Goal: Task Accomplishment & Management: Use online tool/utility

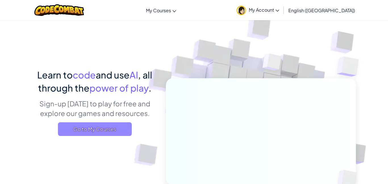
click at [72, 126] on span "Go to My Courses" at bounding box center [95, 129] width 74 height 14
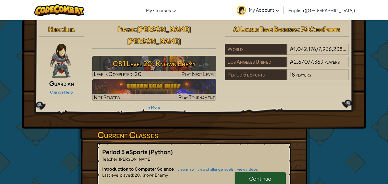
click at [251, 175] on span "Continue" at bounding box center [260, 178] width 22 height 7
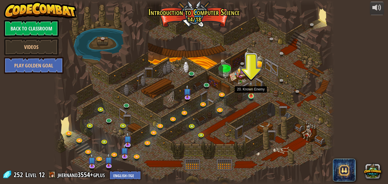
click at [251, 95] on img at bounding box center [250, 88] width 7 height 15
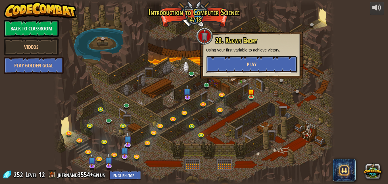
click at [228, 61] on button "Play" at bounding box center [251, 64] width 91 height 17
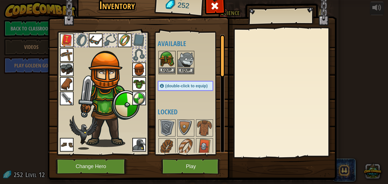
click at [169, 62] on img at bounding box center [167, 59] width 16 height 16
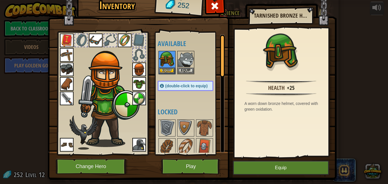
click at [139, 151] on img at bounding box center [139, 145] width 14 height 14
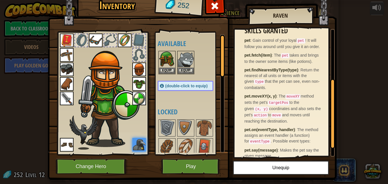
scroll to position [92, 0]
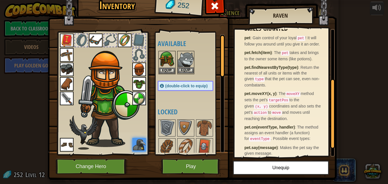
click at [186, 57] on img at bounding box center [186, 59] width 16 height 16
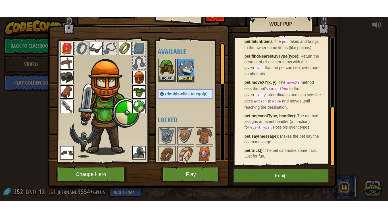
scroll to position [0, 0]
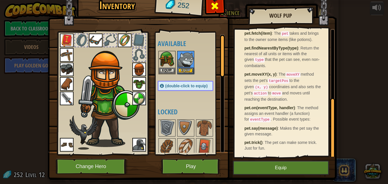
click at [219, 3] on div at bounding box center [215, 8] width 18 height 18
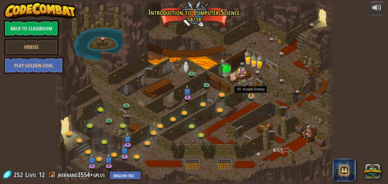
click at [248, 95] on img at bounding box center [250, 88] width 7 height 15
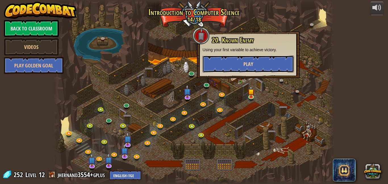
click at [237, 59] on button "Play" at bounding box center [247, 63] width 91 height 17
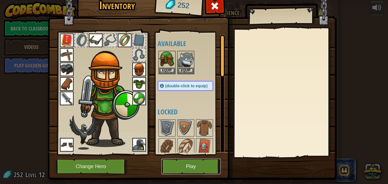
click at [181, 170] on button "Play" at bounding box center [190, 166] width 59 height 16
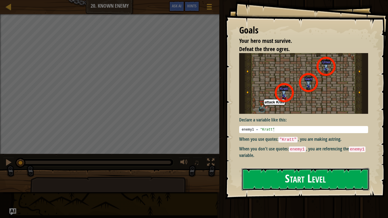
click at [258, 170] on button "Start Level" at bounding box center [305, 179] width 127 height 22
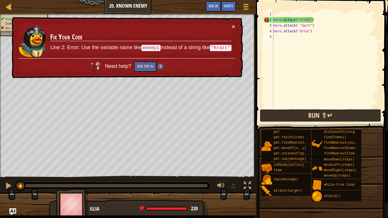
click at [282, 114] on button "Run ⇧↵" at bounding box center [319, 115] width 121 height 13
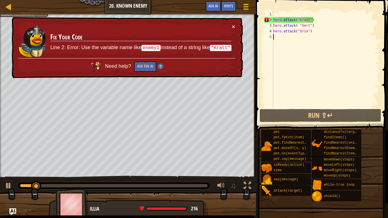
click at [230, 25] on td "Fix Your Code Line 2: Error: Use the variable name like enemy1 instead of a str…" at bounding box center [141, 41] width 182 height 35
click at [231, 26] on td "Fix Your Code Line 2: Error: Use the variable name like enemy1 instead of a str…" at bounding box center [141, 41] width 182 height 35
click at [242, 12] on button "Game Menu" at bounding box center [245, 8] width 15 height 14
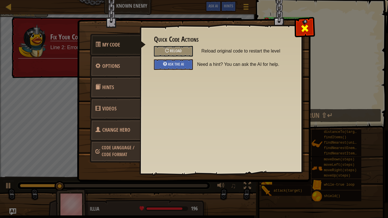
click at [301, 35] on div at bounding box center [304, 27] width 18 height 18
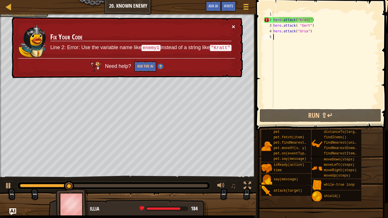
click at [233, 26] on button "×" at bounding box center [233, 27] width 3 height 6
drag, startPoint x: 309, startPoint y: 21, endPoint x: 299, endPoint y: 22, distance: 9.5
click at [299, 22] on div "hero . attack ( "[PERSON_NAME]" ) hero . attack ( "[PERSON_NAME]" ) hero . atta…" at bounding box center [325, 65] width 107 height 108
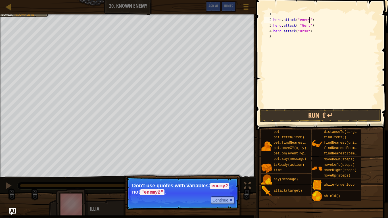
scroll to position [3, 5]
click at [229, 183] on button "Continue" at bounding box center [223, 199] width 24 height 7
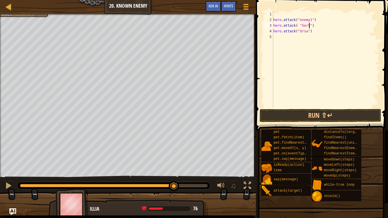
click at [308, 26] on div "hero . attack ( "enemy1" ) hero . attack ( "[PERSON_NAME]" ) hero . attack ( "U…" at bounding box center [325, 65] width 107 height 108
click at [307, 32] on div "hero . attack ( "enemy1" ) hero . attack ( "enemy2" ) hero . attack ( "Ursa" )" at bounding box center [325, 65] width 107 height 108
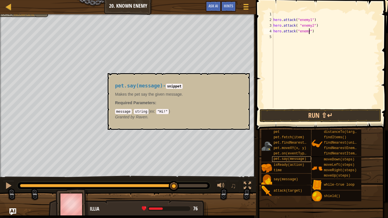
scroll to position [3, 5]
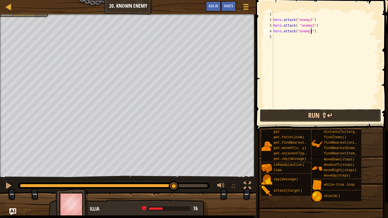
click at [283, 115] on button "Run ⇧↵" at bounding box center [319, 115] width 121 height 13
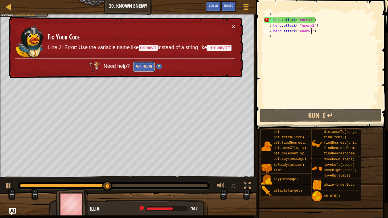
click at [134, 69] on button "Ask the AI" at bounding box center [144, 66] width 22 height 11
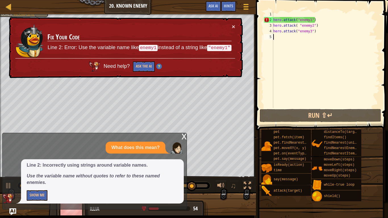
drag, startPoint x: 316, startPoint y: 38, endPoint x: 265, endPoint y: 11, distance: 57.5
click at [265, 11] on div "hero.attack("enemy3") 1 2 3 4 5 hero . attack ( "enemy1" ) hero . attack ( "ene…" at bounding box center [321, 59] width 117 height 97
type textarea "hero.attack("enemy1")"
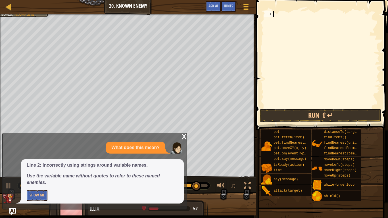
scroll to position [3, 0]
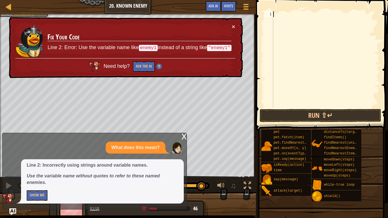
click at [182, 135] on div "x" at bounding box center [183, 136] width 5 height 6
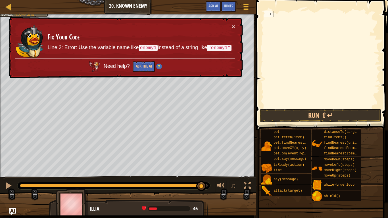
click at [305, 39] on div at bounding box center [325, 65] width 107 height 108
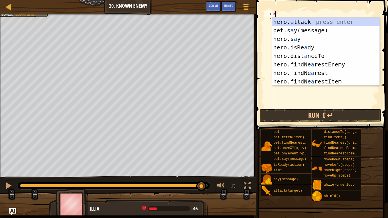
type textarea "hero.attack(enemy)"
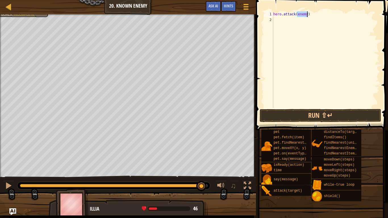
click at [327, 65] on div "hero . attack ( enemy )" at bounding box center [325, 65] width 107 height 108
click at [306, 14] on div "hero . attack ( enemy )" at bounding box center [325, 65] width 107 height 108
type textarea "hero.attack(enemy1)"
click at [275, 24] on div "hero . attack ( enemy1 )" at bounding box center [325, 65] width 107 height 108
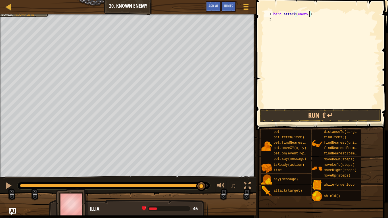
scroll to position [3, 0]
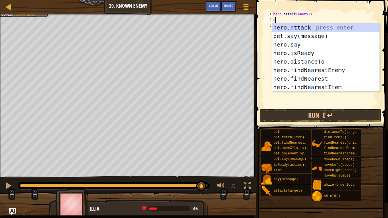
type textarea "hero.attack(enemy)"
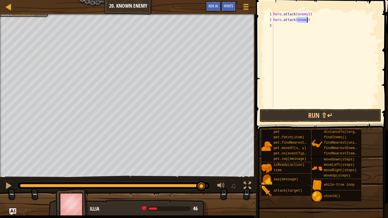
click at [306, 36] on div "hero . attack ( enemy1 ) hero . attack ( enemy )" at bounding box center [325, 65] width 107 height 108
click at [308, 21] on div "hero . attack ( enemy1 ) hero . attack ( enemy )" at bounding box center [325, 65] width 107 height 108
type textarea "hero.attack(enemy2)"
click at [281, 37] on div "hero . attack ( enemy1 ) hero . attack ( enemy2 )" at bounding box center [325, 65] width 107 height 108
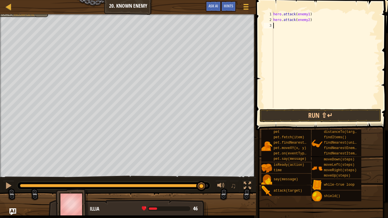
scroll to position [3, 0]
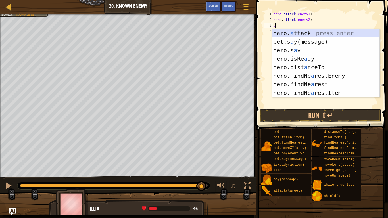
type textarea "hero.attack(enemy)"
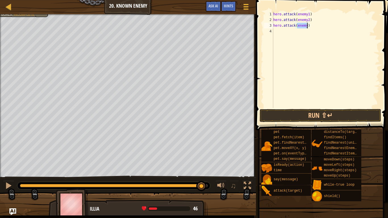
click at [310, 41] on div "hero . attack ( enemy1 ) hero . attack ( enemy2 ) hero . attack ( enemy )" at bounding box center [325, 65] width 107 height 108
click at [306, 27] on div "hero . attack ( enemy1 ) hero . attack ( enemy2 ) hero . attack ( enemy )" at bounding box center [325, 65] width 107 height 108
type textarea "hero.attack(enemy3)"
click at [286, 112] on button "Run ⇧↵" at bounding box center [319, 115] width 121 height 13
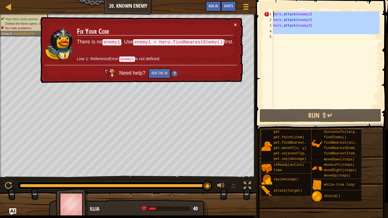
drag, startPoint x: 365, startPoint y: 56, endPoint x: 264, endPoint y: 13, distance: 109.6
click at [264, 13] on div "1 2 3 4 5 hero . attack ( enemy1 ) hero . attack ( enemy2 ) hero . attack ( ene…" at bounding box center [321, 59] width 117 height 97
type textarea "hero.attack(enemy1) hero.attack(enemy2)"
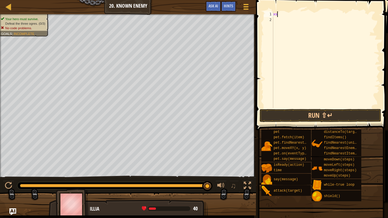
scroll to position [3, 0]
type textarea "x"
type textarea "s"
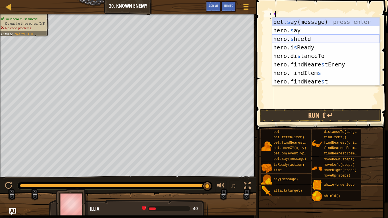
click at [288, 38] on div "pet. s ay(message) press enter hero. s ay press enter hero. s hield press enter…" at bounding box center [325, 60] width 107 height 85
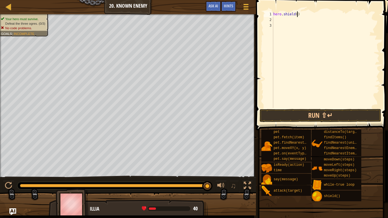
click at [296, 14] on div "hero . shield ( )" at bounding box center [325, 65] width 107 height 108
type textarea "hero.shield(99)"
click at [305, 117] on button "Run ⇧↵" at bounding box center [319, 115] width 121 height 13
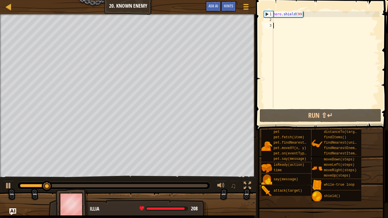
click at [326, 25] on div "hero . shield ( 99 )" at bounding box center [325, 65] width 107 height 108
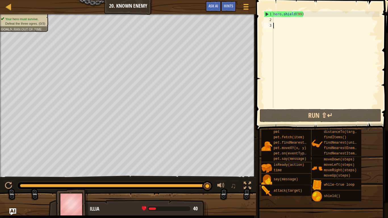
type textarea """
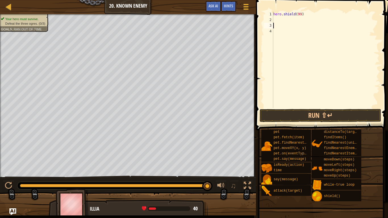
click at [275, 62] on div "hero . shield ( 99 )" at bounding box center [325, 65] width 107 height 108
click at [278, 47] on div "hero . shield ( 99 )" at bounding box center [325, 65] width 107 height 108
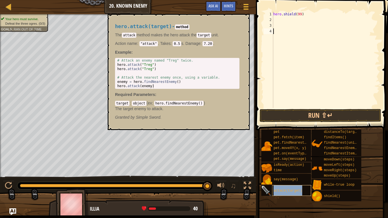
click at [296, 183] on span "attack(target)" at bounding box center [287, 191] width 29 height 4
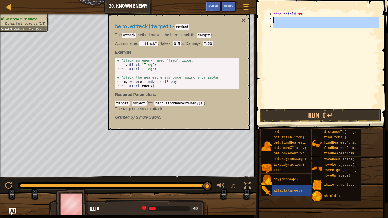
drag, startPoint x: 326, startPoint y: 35, endPoint x: 264, endPoint y: 9, distance: 67.6
click at [264, 9] on div "1 2 3 4 hero . shield ( 99 ) הההההההההההההההההההההההההההההההההההההההההההההההההה…" at bounding box center [321, 76] width 134 height 147
type textarea "hero.shield(99)"
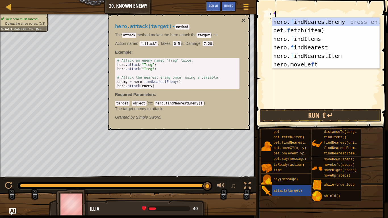
type textarea "fin"
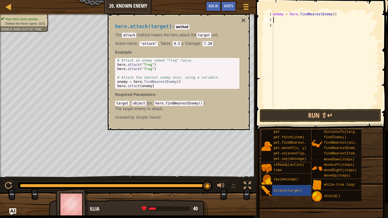
click at [332, 14] on div "enemy = hero . findNearestEnemy ( )" at bounding box center [325, 65] width 107 height 108
type textarea "enemy = hero.findNearestEnemy(3)"
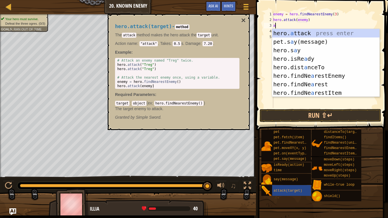
scroll to position [3, 5]
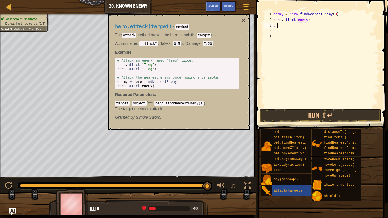
type textarea "a"
click at [334, 15] on div "enemy = hero . findNearestEnemy ( 3 ) hero . attack ( enemy ) hero . attack ( e…" at bounding box center [325, 65] width 107 height 108
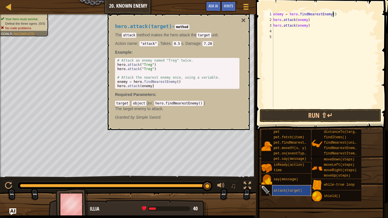
click at [272, 183] on div "attack(target)" at bounding box center [291, 190] width 39 height 11
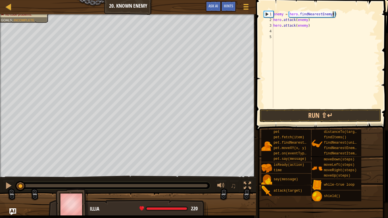
drag, startPoint x: 208, startPoint y: 183, endPoint x: 0, endPoint y: 146, distance: 211.5
click at [0, 146] on div "Your hero must survive. Defeat the three ogres. (0/3) No code problems. Goals :…" at bounding box center [194, 114] width 388 height 201
click at [307, 21] on div "enemy = hero . findNearestEnemy ( [PERSON_NAME] ) hero . attack ( enemy ) hero …" at bounding box center [325, 65] width 107 height 108
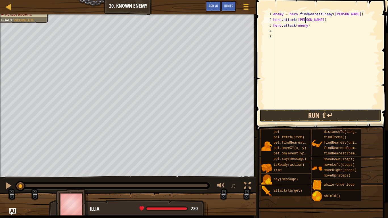
click at [309, 117] on button "Run ⇧↵" at bounding box center [319, 115] width 121 height 13
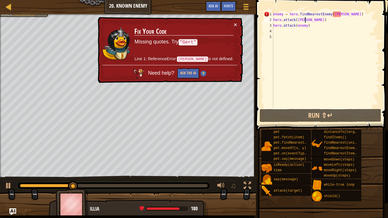
click at [332, 13] on div "enemy = hero . findNearestEnemy ( [PERSON_NAME] ) hero . attack ( [PERSON_NAME]…" at bounding box center [325, 65] width 107 height 108
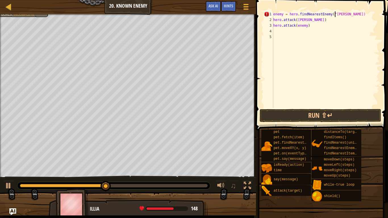
click at [343, 15] on div "enemy = hero . findNearestEnemy ( "[PERSON_NAME]) hero . attack ( [PERSON_NAME]…" at bounding box center [325, 65] width 107 height 108
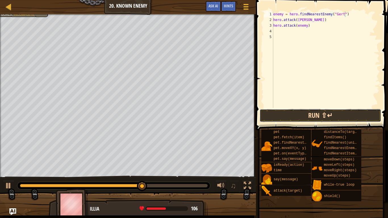
click at [286, 116] on button "Run ⇧↵" at bounding box center [319, 115] width 121 height 13
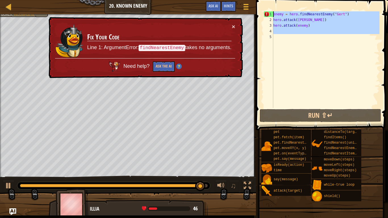
drag, startPoint x: 319, startPoint y: 35, endPoint x: 219, endPoint y: 0, distance: 106.6
click at [219, 0] on div "Map Introduction to Computer Science 20. Known Enemy Game Menu Done Hints Ask A…" at bounding box center [194, 109] width 388 height 218
type textarea "enemy = hero.findNearestEnemy("[PERSON_NAME]") hero.attack([PERSON_NAME])"
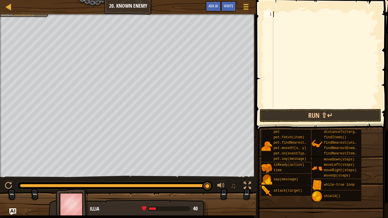
type textarea "h"
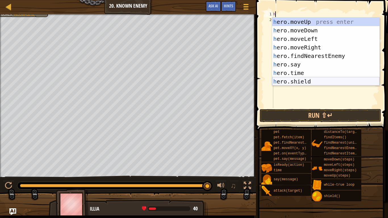
click at [290, 80] on div "h ero.moveUp press enter h ero.moveDown press enter h ero.moveLeft press enter …" at bounding box center [325, 60] width 107 height 85
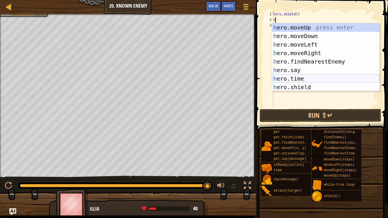
scroll to position [3, 0]
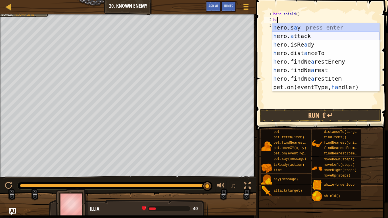
click at [290, 37] on div "h ero.s a y press enter h ero. a ttack press enter h ero.isRe a dy press enter …" at bounding box center [325, 65] width 107 height 85
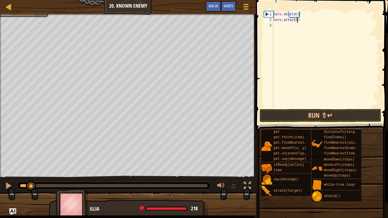
drag, startPoint x: 207, startPoint y: 187, endPoint x: 32, endPoint y: 206, distance: 176.1
click at [32, 183] on div "Your hero must survive. Defeat the three ogres. (0/3) No code problems. Goals :…" at bounding box center [194, 114] width 388 height 201
type textarea "hero.attack([GEOGRAPHIC_DATA])"
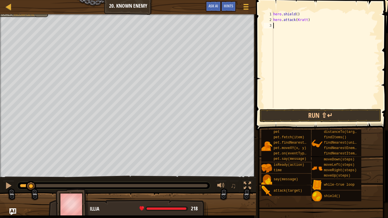
click at [276, 25] on div "hero . shield ( ) hero . attack ( [GEOGRAPHIC_DATA] )" at bounding box center [325, 65] width 107 height 108
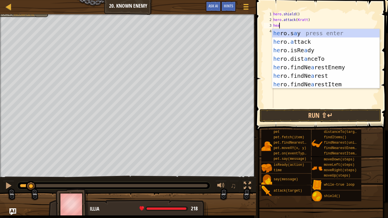
scroll to position [3, 1]
click at [288, 41] on div "he ro.s a y press enter he ro. a ttack press enter he ro.isRe a dy press enter …" at bounding box center [325, 67] width 107 height 77
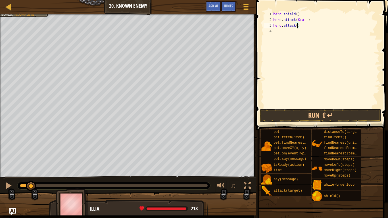
scroll to position [3, 4]
type textarea "hero.attack([PERSON_NAME])"
click at [277, 30] on div "hero . shield ( ) hero . attack ( [GEOGRAPHIC_DATA] ) hero . attack ( [PERSON_N…" at bounding box center [325, 65] width 107 height 108
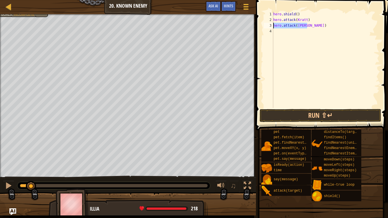
drag, startPoint x: 308, startPoint y: 26, endPoint x: 272, endPoint y: 26, distance: 35.5
click at [272, 26] on div "1 2 3 4 hero . shield ( ) hero . attack ( [GEOGRAPHIC_DATA] ) hero . attack ( […" at bounding box center [321, 59] width 117 height 97
type textarea "hero.attack([PERSON_NAME])"
click at [276, 32] on div "hero . shield ( ) hero . attack ( [GEOGRAPHIC_DATA] ) hero . attack ( [PERSON_N…" at bounding box center [325, 65] width 107 height 108
paste textarea "hero.attack([PERSON_NAME])"
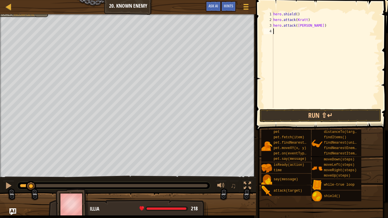
type textarea "hero.attack([PERSON_NAME])"
click at [275, 56] on div "hero . shield ( ) hero . attack ( [GEOGRAPHIC_DATA] ) hero . attack ( [PERSON_N…" at bounding box center [325, 65] width 107 height 108
drag, startPoint x: 311, startPoint y: 20, endPoint x: 274, endPoint y: 19, distance: 37.2
click at [274, 19] on div "hero . shield ( ) hero . attack ( [GEOGRAPHIC_DATA] ) hero . attack ( [PERSON_N…" at bounding box center [325, 65] width 107 height 108
type textarea "hero.attack([GEOGRAPHIC_DATA])"
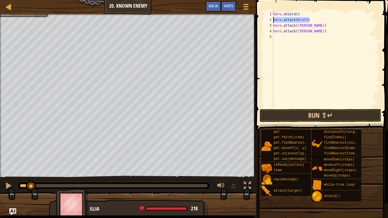
click at [276, 37] on div "hero . shield ( ) hero . attack ( [GEOGRAPHIC_DATA] ) hero . attack ( [PERSON_N…" at bounding box center [325, 65] width 107 height 108
click at [280, 55] on div "hero . shield ( ) hero . attack ( [GEOGRAPHIC_DATA] ) hero . attack ( [PERSON_N…" at bounding box center [325, 65] width 107 height 108
paste textarea "hero.attack([GEOGRAPHIC_DATA])"
type textarea "hero.attack([GEOGRAPHIC_DATA])"
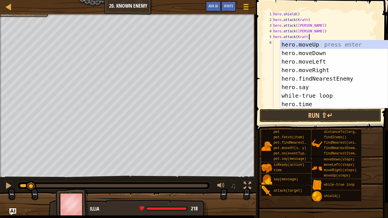
click at [275, 45] on div "hero . shield ( ) hero . attack ( [GEOGRAPHIC_DATA] ) hero . attack ( [PERSON_N…" at bounding box center [325, 65] width 107 height 108
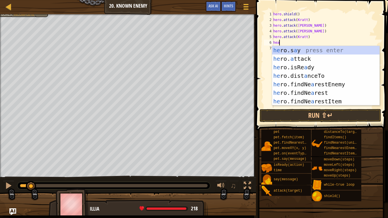
scroll to position [3, 1]
click at [300, 57] on div "he ro.s a y press enter he ro. a ttack press enter he ro.isRe a dy press enter …" at bounding box center [325, 84] width 107 height 77
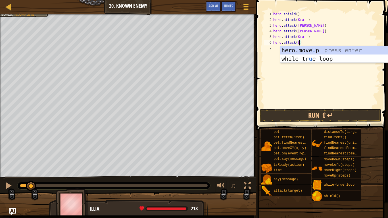
scroll to position [3, 4]
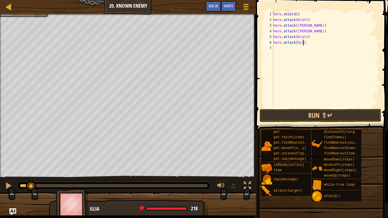
type textarea "hero.attack(Ursa)"
drag, startPoint x: 310, startPoint y: 45, endPoint x: 273, endPoint y: 41, distance: 37.3
click at [273, 41] on div "hero.attack(Ursa) 1 2 3 4 5 6 7 hero . shield ( ) hero . attack ( [GEOGRAPHIC_D…" at bounding box center [321, 59] width 117 height 97
click at [274, 47] on div "hero . shield ( ) hero . attack ( [GEOGRAPHIC_DATA] ) hero . attack ( [PERSON_N…" at bounding box center [325, 65] width 107 height 108
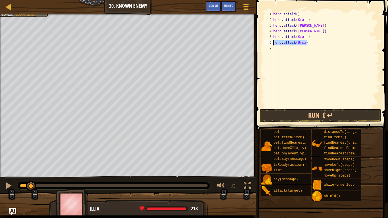
scroll to position [3, 0]
paste textarea "hero.attack(Ursa)"
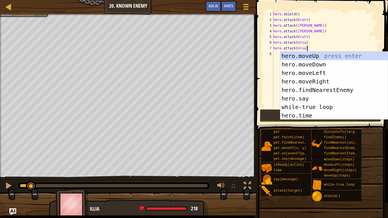
click at [270, 115] on button "Run ⇧↵" at bounding box center [319, 115] width 121 height 13
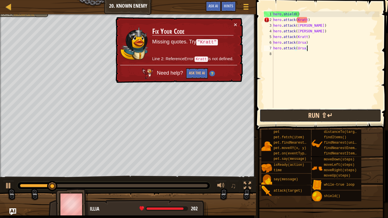
click at [285, 115] on button "Run ⇧↵" at bounding box center [319, 115] width 121 height 13
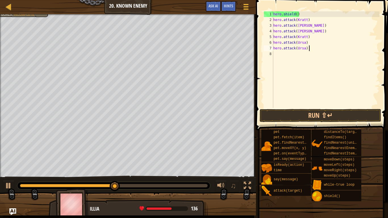
scroll to position [3, 5]
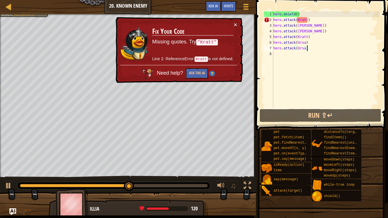
click at [297, 20] on div "hero . shield ( ) hero . attack ( [GEOGRAPHIC_DATA] ) hero . attack ( [PERSON_N…" at bounding box center [325, 65] width 107 height 108
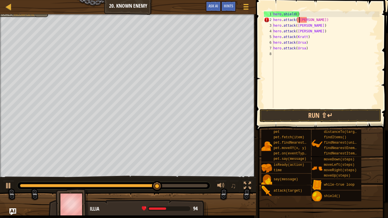
scroll to position [3, 4]
click at [309, 20] on div "hero . shield ( ) hero . attack ( "[PERSON_NAME]) hero . attack ( [PERSON_NAME]…" at bounding box center [325, 65] width 107 height 108
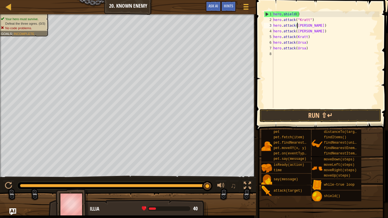
click at [296, 25] on div "hero . shield ( ) hero . attack ( "[PERSON_NAME]" ) hero . attack ( [PERSON_NAM…" at bounding box center [325, 65] width 107 height 108
click at [307, 26] on div "hero . shield ( ) hero . attack ( "[PERSON_NAME]" ) hero . attack ( "[PERSON_NA…" at bounding box center [325, 65] width 107 height 108
click at [297, 31] on div "hero . shield ( ) hero . attack ( "[PERSON_NAME]" ) hero . attack ( "[PERSON_NA…" at bounding box center [325, 65] width 107 height 108
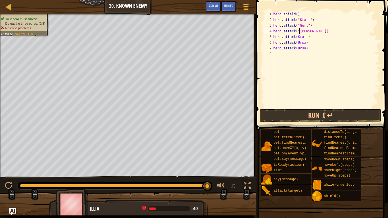
scroll to position [3, 4]
click at [307, 31] on div "hero . shield ( ) hero . attack ( "[PERSON_NAME]" ) hero . attack ( "[PERSON_NA…" at bounding box center [325, 65] width 107 height 108
click at [297, 37] on div "hero . shield ( ) hero . attack ( "[PERSON_NAME]" ) hero . attack ( "[PERSON_NA…" at bounding box center [325, 65] width 107 height 108
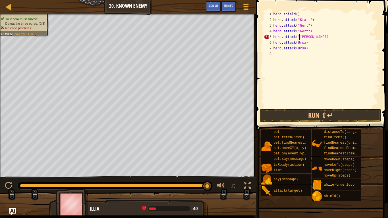
click at [309, 37] on div "hero . shield ( ) hero . attack ( "[PERSON_NAME]" ) hero . attack ( "[PERSON_NA…" at bounding box center [325, 65] width 107 height 108
click at [297, 43] on div "hero . shield ( ) hero . attack ( "[PERSON_NAME]" ) hero . attack ( "[PERSON_NA…" at bounding box center [325, 65] width 107 height 108
click at [307, 42] on div "hero . shield ( ) hero . attack ( "[PERSON_NAME]" ) hero . attack ( "[PERSON_NA…" at bounding box center [325, 65] width 107 height 108
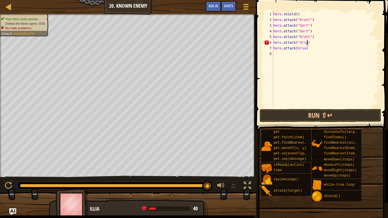
scroll to position [3, 5]
click at [296, 49] on div "hero . shield ( ) hero . attack ( "[PERSON_NAME]" ) hero . attack ( "[PERSON_NA…" at bounding box center [325, 65] width 107 height 108
click at [307, 49] on div "hero . shield ( ) hero . attack ( "[PERSON_NAME]" ) hero . attack ( "[PERSON_NA…" at bounding box center [325, 65] width 107 height 108
type textarea "hero.attack("Ursa")"
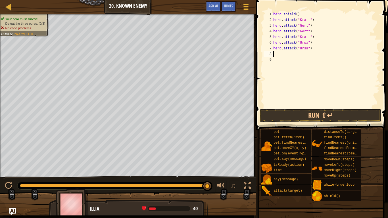
scroll to position [3, 0]
click at [311, 113] on button "Run ⇧↵" at bounding box center [319, 115] width 121 height 13
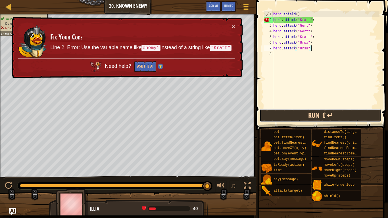
click at [311, 113] on button "Run ⇧↵" at bounding box center [319, 115] width 121 height 13
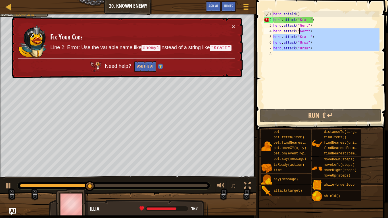
drag, startPoint x: 319, startPoint y: 56, endPoint x: 299, endPoint y: 33, distance: 30.6
click at [299, 33] on div "hero . shield ( ) hero . attack ( "[PERSON_NAME]" ) hero . attack ( "[PERSON_NA…" at bounding box center [325, 65] width 107 height 108
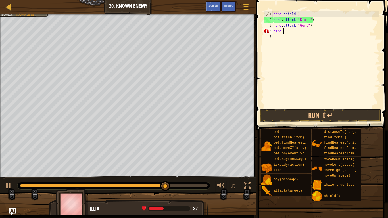
type textarea "h"
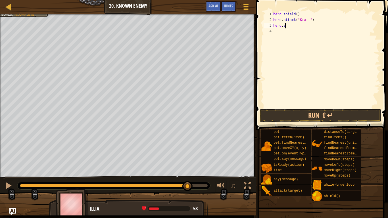
type textarea "h"
click at [228, 10] on div "Hints" at bounding box center [228, 6] width 15 height 11
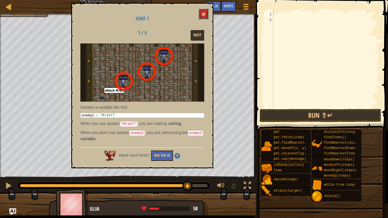
click at [203, 13] on span at bounding box center [204, 14] width 4 height 4
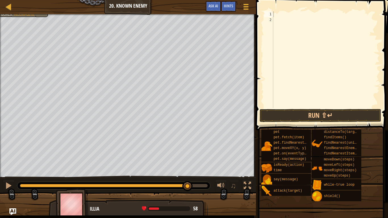
click at [296, 42] on div at bounding box center [325, 65] width 107 height 108
type textarea "e"
click at [277, 16] on div at bounding box center [325, 65] width 107 height 108
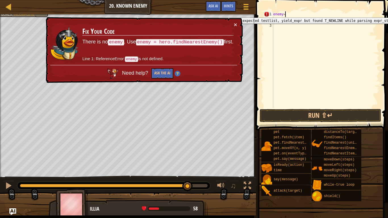
click at [266, 13] on div "1" at bounding box center [268, 14] width 9 height 6
type textarea "enemy="
drag, startPoint x: 219, startPoint y: 43, endPoint x: 181, endPoint y: 40, distance: 38.4
click at [181, 40] on code "enemy = hero.findNearestEnemy()" at bounding box center [180, 42] width 88 height 6
click at [181, 40] on code "enemy = hero.findNearestEnemy()" at bounding box center [180, 42] width 88 height 7
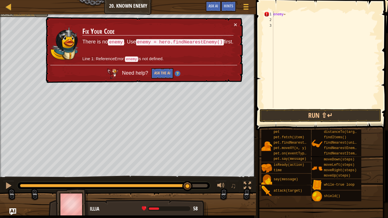
click at [181, 40] on code "enemy = hero.findNearestEnemy()" at bounding box center [180, 42] width 88 height 7
click at [297, 19] on div "enemy =" at bounding box center [325, 65] width 107 height 108
click at [291, 16] on div "enemy =" at bounding box center [325, 65] width 107 height 108
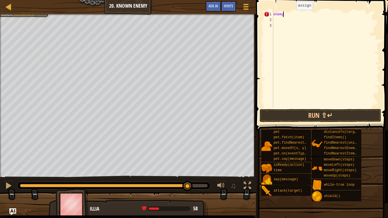
type textarea "e"
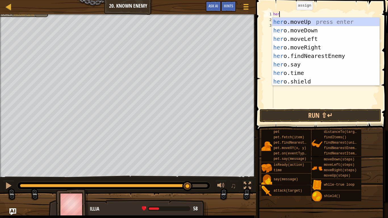
type textarea "hero"
click at [301, 56] on div "hero .moveUp press enter hero .moveDown press enter hero .moveLeft press enter …" at bounding box center [325, 60] width 107 height 85
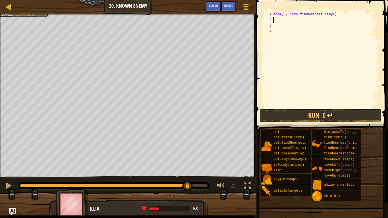
scroll to position [3, 0]
click at [333, 16] on div "enemy = hero . findNearestEnemy ( )" at bounding box center [325, 65] width 107 height 108
type textarea ")"
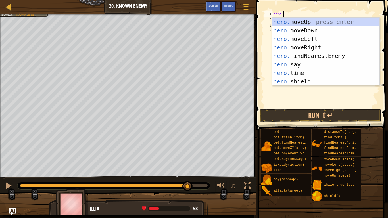
scroll to position [3, 1]
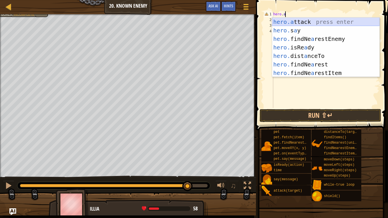
click at [301, 23] on div "hero.a ttack press enter hero. s a y press enter hero. findNe a restEnemy press…" at bounding box center [325, 56] width 107 height 77
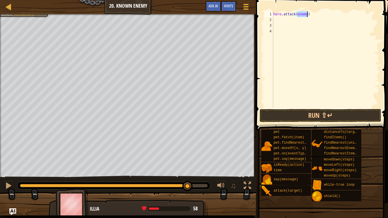
click at [305, 14] on div "hero . attack ( enemy )" at bounding box center [325, 59] width 107 height 97
click at [306, 14] on div "hero . attack ( enemy )" at bounding box center [325, 65] width 107 height 108
type textarea "hero.attack(enemy1)"
click at [275, 18] on div "hero . attack ( enemy1 )" at bounding box center [325, 65] width 107 height 108
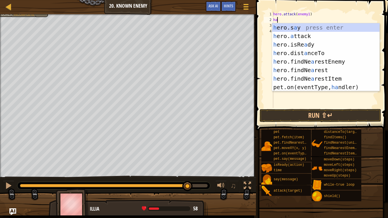
scroll to position [3, 0]
type textarea "h"
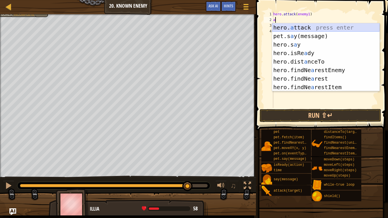
click at [280, 27] on div "hero. a ttack press enter pet.s a y(message) press enter hero.s a y press enter…" at bounding box center [325, 65] width 107 height 85
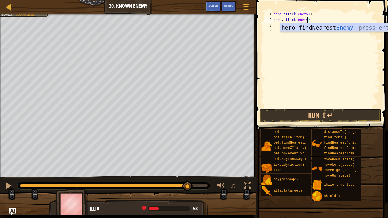
type textarea "hero.attack(enemy1)"
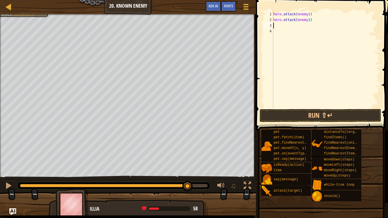
click at [282, 25] on div "hero . attack ( enemy1 ) hero . attack ( enemy1 )" at bounding box center [325, 65] width 107 height 108
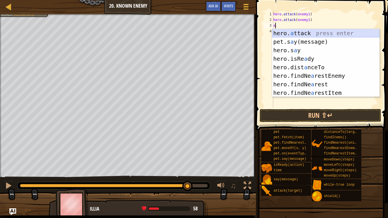
click at [290, 31] on div "hero. a ttack press enter pet.s a y(message) press enter hero.s a y press enter…" at bounding box center [325, 71] width 107 height 85
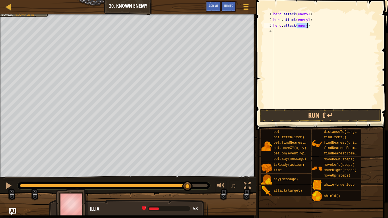
click at [306, 26] on div "hero . attack ( enemy1 ) hero . attack ( enemy1 ) hero . attack ( enemy )" at bounding box center [325, 59] width 107 height 97
click at [306, 27] on div "hero . attack ( enemy1 ) hero . attack ( enemy1 ) hero . attack ( enemy )" at bounding box center [325, 65] width 107 height 108
type textarea "hero.attack(enemy2)"
click at [298, 33] on div "hero . attack ( enemy1 ) hero . attack ( enemy1 ) hero . attack ( enemy2 )" at bounding box center [325, 65] width 107 height 108
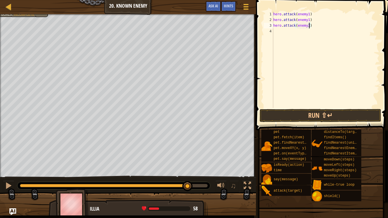
scroll to position [3, 0]
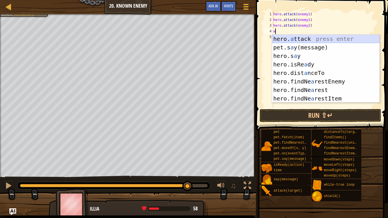
click at [304, 38] on div "hero. a ttack press enter pet.s a y(message) press enter hero.s a y press enter…" at bounding box center [325, 77] width 107 height 85
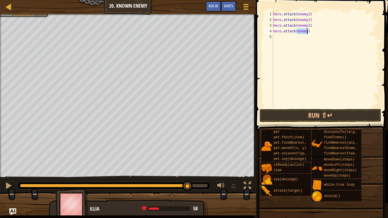
click at [307, 31] on div "hero . attack ( enemy1 ) hero . attack ( enemy1 ) hero . attack ( enemy2 ) hero…" at bounding box center [325, 59] width 107 height 97
type textarea "hero.attack(enemy2)"
click at [293, 38] on div "hero . attack ( enemy1 ) hero . attack ( enemy1 ) hero . attack ( enemy2 ) hero…" at bounding box center [325, 65] width 107 height 108
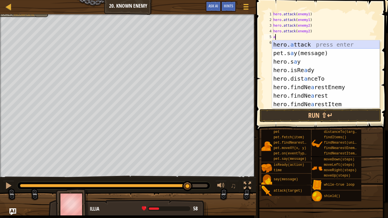
click at [295, 41] on div "hero. a ttack press enter pet.s a y(message) press enter hero.s a y press enter…" at bounding box center [325, 82] width 107 height 85
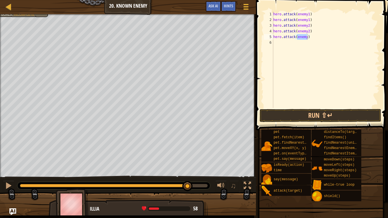
click at [307, 37] on div "hero . attack ( enemy1 ) hero . attack ( enemy1 ) hero . attack ( enemy2 ) hero…" at bounding box center [325, 59] width 107 height 97
type textarea "hero.attack(enemy3)"
click at [284, 43] on div "hero . attack ( enemy1 ) hero . attack ( enemy1 ) hero . attack ( enemy2 ) hero…" at bounding box center [325, 65] width 107 height 108
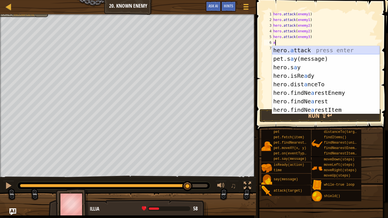
click at [295, 48] on div "hero. a ttack press enter pet.s a y(message) press enter hero.s a y press enter…" at bounding box center [325, 88] width 107 height 85
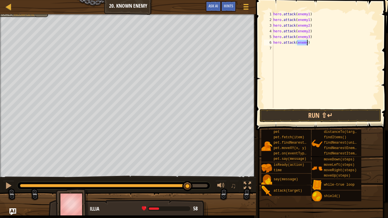
click at [307, 43] on div "hero . attack ( enemy1 ) hero . attack ( enemy1 ) hero . attack ( enemy2 ) hero…" at bounding box center [325, 59] width 107 height 97
click at [320, 118] on button "Run ⇧↵" at bounding box center [319, 115] width 121 height 13
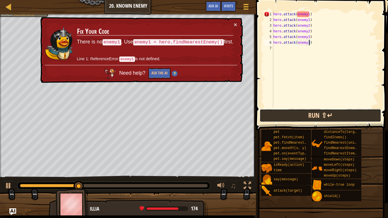
click at [320, 118] on button "Run ⇧↵" at bounding box center [319, 115] width 121 height 13
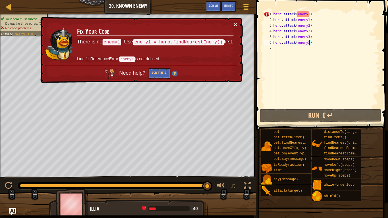
click at [234, 25] on button "×" at bounding box center [236, 26] width 4 height 6
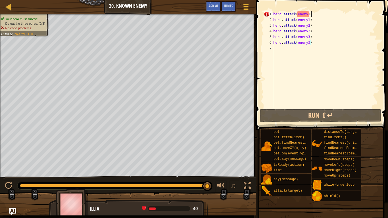
click at [316, 14] on div "hero . attack ( enemy1 ) hero . attack ( enemy1 ) hero . attack ( enemy2 ) hero…" at bounding box center [325, 65] width 107 height 108
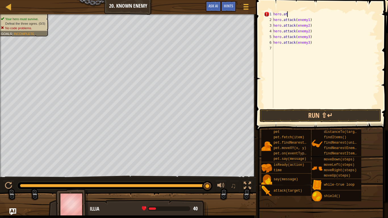
scroll to position [3, 1]
type textarea "h"
type textarea "hero.attack(enemy3)"
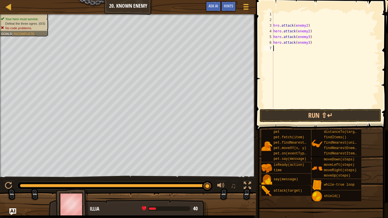
type textarea "hero.attack(enemy3)"
type textarea "h"
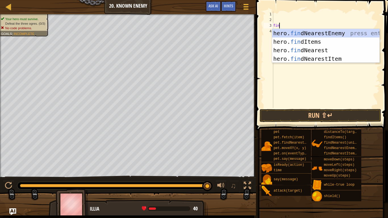
scroll to position [3, 1]
type textarea "find"
click at [316, 35] on div "hero. find NearestEnemy press enter hero. find Items press enter hero. find Nea…" at bounding box center [325, 54] width 107 height 51
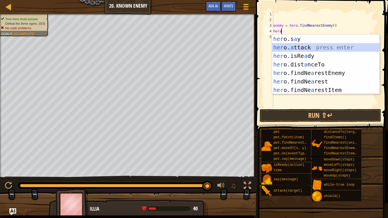
click at [303, 47] on div "her o.s a y press enter her o. a ttack press enter her o.isRe a dy press enter …" at bounding box center [325, 73] width 107 height 77
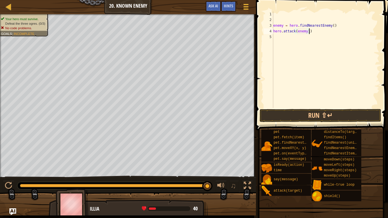
scroll to position [3, 5]
click at [292, 116] on button "Run ⇧↵" at bounding box center [319, 115] width 121 height 13
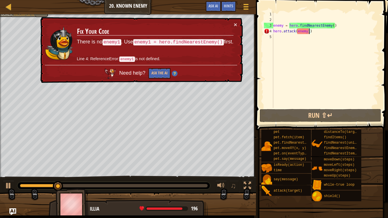
type textarea "hero.attack(enemy)"
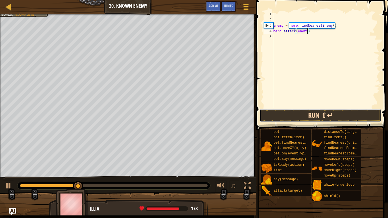
click at [303, 116] on button "Run ⇧↵" at bounding box center [319, 115] width 121 height 13
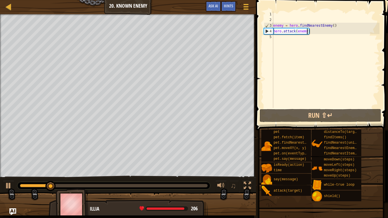
click at [295, 40] on div "enemy = hero . findNearestEnemy ( ) hero . attack ( enemy )" at bounding box center [325, 65] width 107 height 108
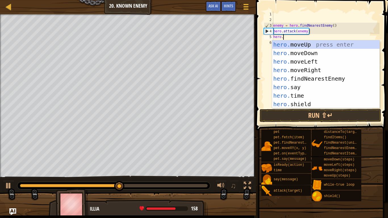
scroll to position [3, 1]
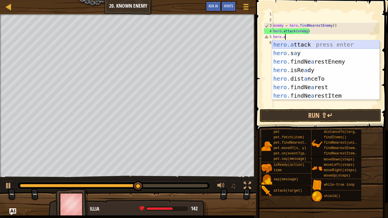
click at [303, 44] on div "hero.a ttack press enter hero. s a y press enter hero. findNe a restEnemy press…" at bounding box center [325, 78] width 107 height 77
type textarea "hero.attack(enemy)"
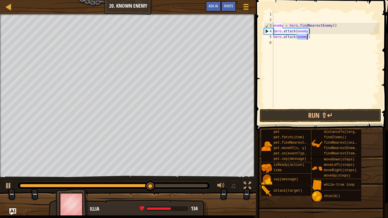
click at [309, 19] on div "enemy = hero . findNearestEnemy ( ) hero . attack ( enemy ) hero . attack ( ene…" at bounding box center [325, 65] width 107 height 108
type textarea "w"
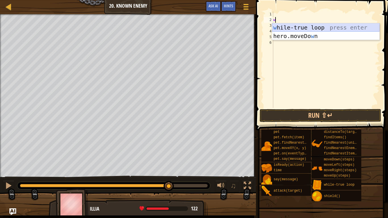
click at [300, 26] on div "w [PERSON_NAME]-true loop press enter hero.moveDo w n press enter" at bounding box center [325, 40] width 107 height 34
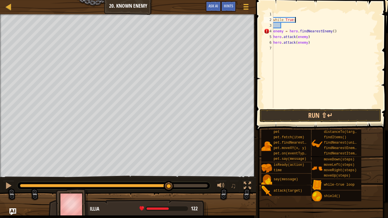
click at [298, 22] on div "while True : enemy = hero . findNearestEnemy ( ) hero . attack ( enemy ) hero .…" at bounding box center [325, 65] width 107 height 108
type textarea "w"
type textarea "hero.attack(enemy)"
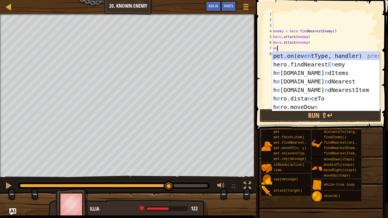
type textarea "ene"
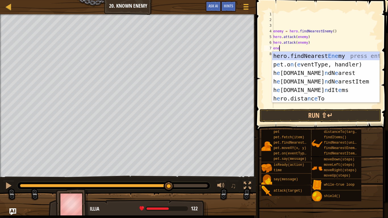
scroll to position [3, 1]
click at [310, 54] on div "hero.findNearest Ene my press enter p e t.o n ( e ventType, handler) press ente…" at bounding box center [325, 86] width 107 height 68
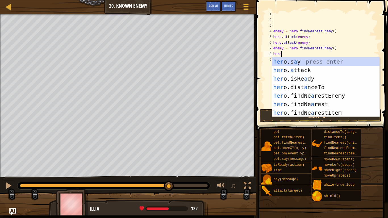
scroll to position [3, 1]
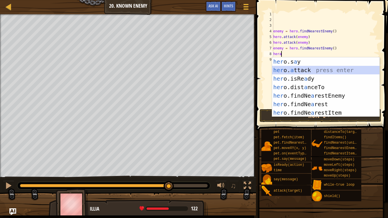
click at [303, 68] on div "her o.s a y press enter her o. a ttack press enter her o.isRe a dy press enter …" at bounding box center [325, 95] width 107 height 77
type textarea "hero.attack(enemy)"
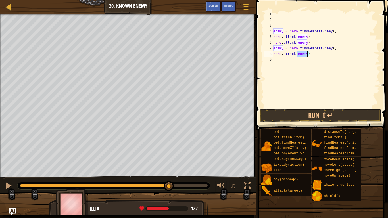
click at [293, 60] on div "enemy = hero . findNearestEnemy ( ) hero . attack ( enemy ) hero . attack ( ene…" at bounding box center [325, 65] width 107 height 108
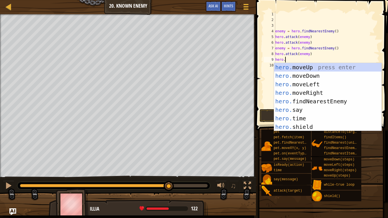
scroll to position [3, 1]
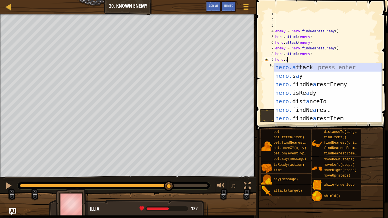
click at [292, 67] on div "hero.a ttack press enter hero. s a y press enter hero. findNe a restEnemy press…" at bounding box center [327, 101] width 107 height 77
type textarea "hero.attack(enemy)"
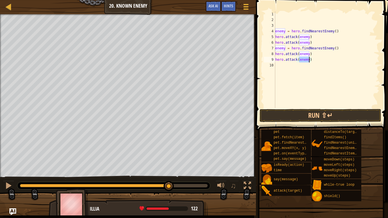
click at [291, 66] on div "enemy = hero . findNearestEnemy ( ) hero . attack ( enemy ) hero . attack ( ene…" at bounding box center [326, 65] width 105 height 108
type textarea "f"
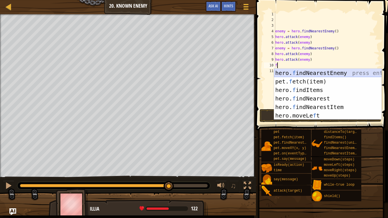
click at [299, 73] on div "hero. f indNearestEnemy press enter pet. f etch(item) press enter hero. f indIt…" at bounding box center [327, 103] width 107 height 68
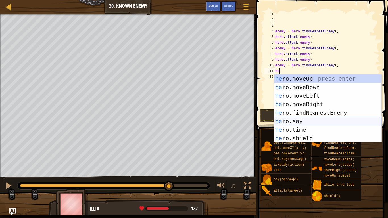
scroll to position [3, 1]
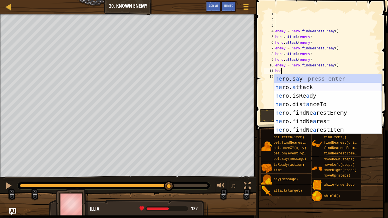
click at [309, 87] on div "he ro.s a y press enter he ro. a ttack press enter he ro.isRe a dy press enter …" at bounding box center [327, 112] width 107 height 77
type textarea "hero.attack(enemy)"
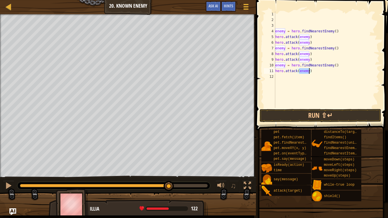
click at [307, 77] on div "enemy = hero . findNearestEnemy ( ) hero . attack ( enemy ) hero . attack ( ene…" at bounding box center [326, 65] width 105 height 108
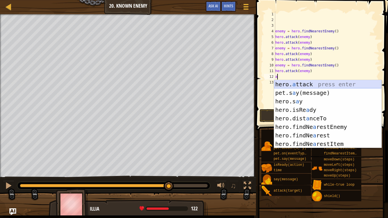
click at [308, 83] on div "hero. a ttack press enter pet.s a y(message) press enter hero.s a y press enter…" at bounding box center [327, 122] width 107 height 85
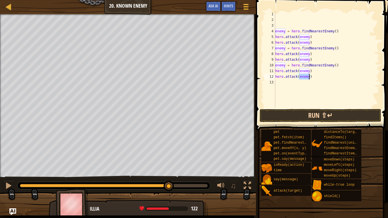
type textarea "hero.attack(enemy)"
click at [308, 114] on button "Run ⇧↵" at bounding box center [319, 115] width 121 height 13
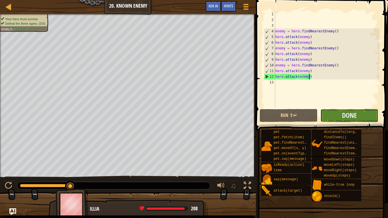
click at [328, 118] on button "Done" at bounding box center [349, 115] width 58 height 13
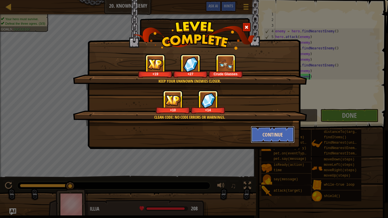
click at [259, 138] on button "Continue" at bounding box center [273, 134] width 44 height 17
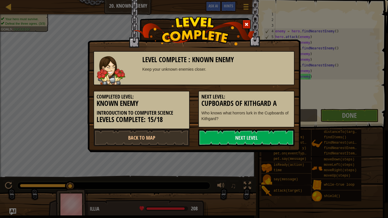
click at [259, 138] on link "Next Level" at bounding box center [246, 137] width 96 height 17
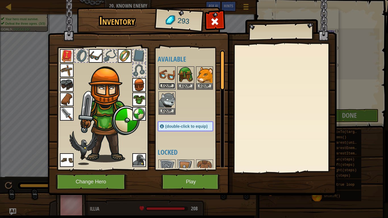
click at [169, 84] on button "Equip" at bounding box center [167, 86] width 16 height 6
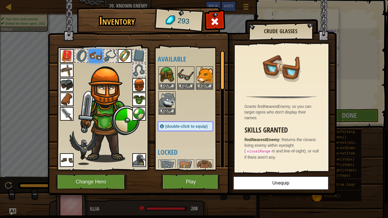
click at [279, 106] on div "Grants findNearestEnemy, so you can target ogres who don't display their names." at bounding box center [282, 112] width 76 height 17
click at [188, 83] on button "Equip" at bounding box center [186, 86] width 16 height 6
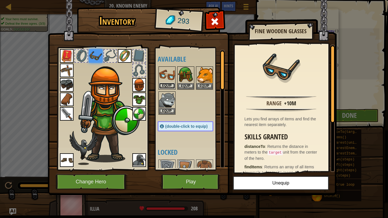
click at [164, 83] on button "Equip" at bounding box center [167, 86] width 16 height 6
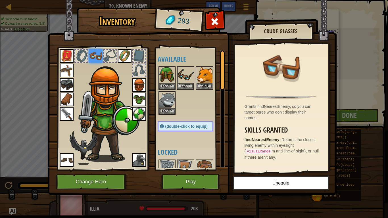
click at [189, 62] on h4 "Available" at bounding box center [191, 58] width 67 height 7
click at [201, 73] on img at bounding box center [204, 75] width 16 height 16
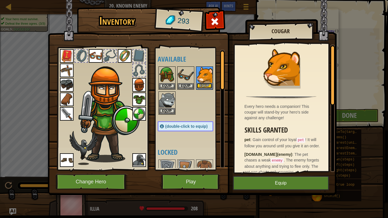
click at [207, 86] on button "Equip" at bounding box center [204, 86] width 16 height 6
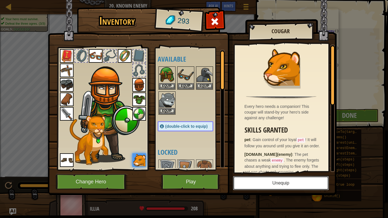
click at [265, 181] on button "Unequip" at bounding box center [281, 183] width 96 height 14
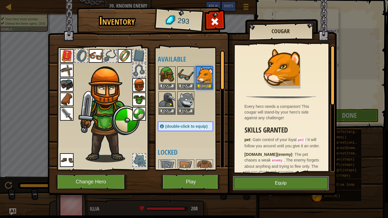
click at [265, 181] on button "Equip" at bounding box center [281, 183] width 96 height 14
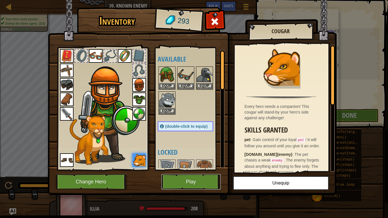
click at [179, 181] on button "Play" at bounding box center [190, 182] width 59 height 16
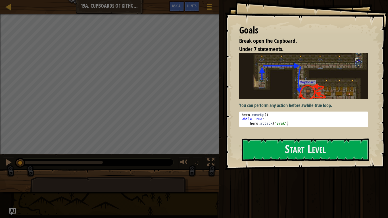
click at [263, 132] on div "You can perform any action before a while-true loop . 1 2 3 hero . moveUp ( ) w…" at bounding box center [303, 93] width 129 height 80
click at [270, 148] on button "Start Level" at bounding box center [305, 150] width 127 height 22
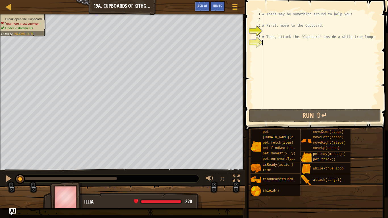
click at [91, 0] on div "Map Introduction to Computer Science 19a. Cupboards of Kithgard A Game Menu Don…" at bounding box center [122, 7] width 245 height 14
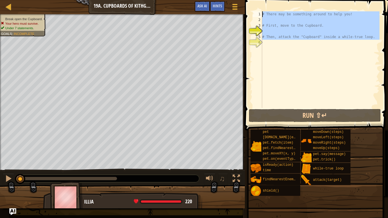
drag, startPoint x: 302, startPoint y: 65, endPoint x: 188, endPoint y: 0, distance: 131.1
click at [188, 0] on div "Map Introduction to Computer Science 19a. Cupboards of Kithgard A Game Menu Don…" at bounding box center [194, 109] width 388 height 218
type textarea "# There may be something around to help you!"
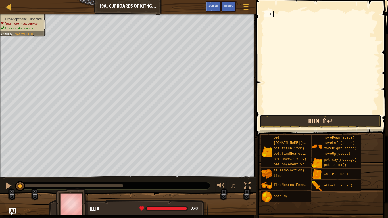
click at [289, 122] on button "Run ⇧↵" at bounding box center [319, 121] width 121 height 13
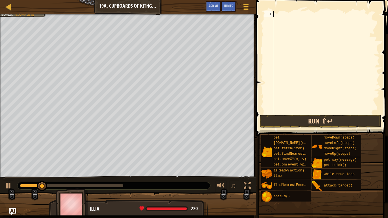
scroll to position [3, 0]
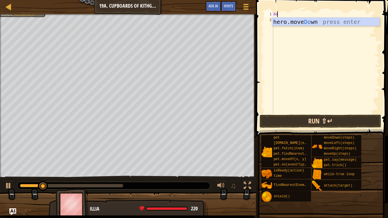
type textarea "don"
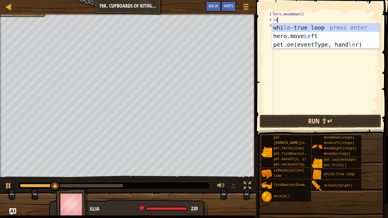
type textarea "lef"
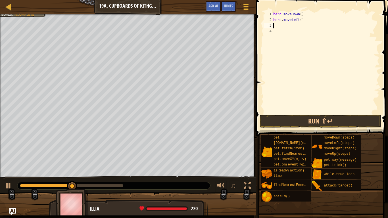
click at [300, 20] on div "hero . moveDown ( ) hero . moveLeft ( )" at bounding box center [325, 68] width 107 height 114
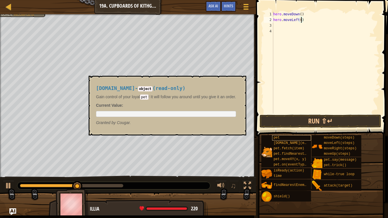
type textarea "hero.moveLeft(2)"
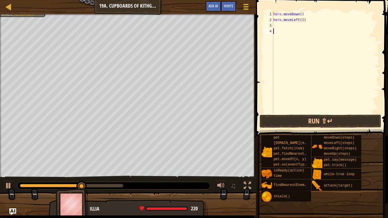
click at [284, 40] on div "hero . moveDown ( ) hero . moveLeft ( 2 )" at bounding box center [325, 68] width 107 height 114
click at [273, 23] on div "3" at bounding box center [268, 26] width 9 height 6
type textarea "up"
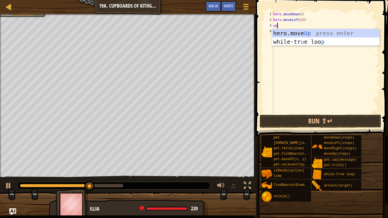
scroll to position [3, 0]
click at [316, 29] on div "hero.move Up press enter while-tr u e loo p press enter" at bounding box center [325, 46] width 107 height 34
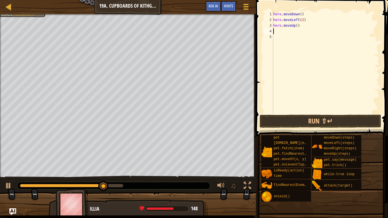
click at [297, 24] on div "hero . moveDown ( ) hero . moveLeft ( 2 ) hero . moveUp ( )" at bounding box center [325, 68] width 107 height 114
type textarea "hero.moveUp(2)"
click at [284, 37] on div "hero . moveDown ( ) hero . moveLeft ( 2 ) hero . moveUp ( 2 )" at bounding box center [325, 68] width 107 height 114
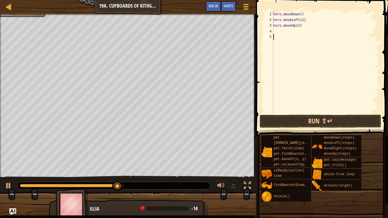
click at [279, 32] on div "hero . moveDown ( ) hero . moveLeft ( 2 ) hero . moveUp ( 2 )" at bounding box center [325, 68] width 107 height 114
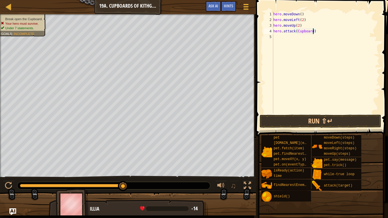
scroll to position [3, 6]
drag, startPoint x: 319, startPoint y: 32, endPoint x: 273, endPoint y: 32, distance: 45.7
click at [273, 32] on div "hero . moveDown ( ) hero . moveLeft ( 2 ) hero . moveUp ( 2 ) hero . attack ( C…" at bounding box center [325, 68] width 107 height 114
type textarea "C"
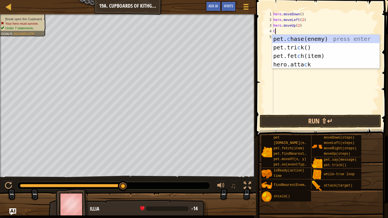
scroll to position [3, 0]
click at [290, 81] on div "hero . moveDown ( ) hero . moveLeft ( 2 ) hero . moveUp ( 2 ) C" at bounding box center [325, 68] width 107 height 114
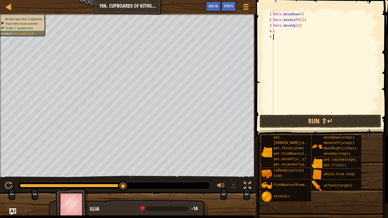
type textarea "C"
type textarea "V"
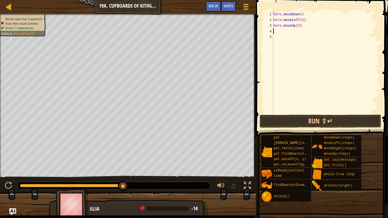
type textarea "V"
drag, startPoint x: 303, startPoint y: 26, endPoint x: 270, endPoint y: 27, distance: 33.0
click at [270, 27] on div "1 2 3 4 5 hero . moveDown ( ) hero . moveLeft ( 2 ) hero . moveUp ( 2 ) ההההההה…" at bounding box center [321, 62] width 117 height 102
click at [270, 27] on div "3" at bounding box center [268, 26] width 9 height 6
type textarea "hero.moveUp(2)"
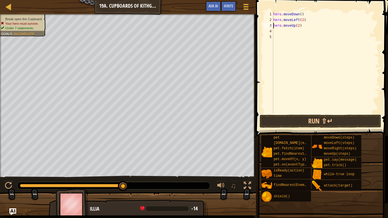
click at [274, 32] on div "hero . moveDown ( ) hero . moveLeft ( 2 ) hero . moveUp ( 2 )" at bounding box center [325, 68] width 107 height 114
paste textarea "hero.attack(Ursa)"
type textarea "h"
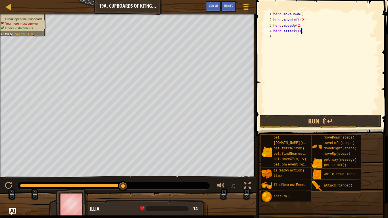
scroll to position [3, 4]
type textarea "hero.attack(Cupboard)"
